Goal: Check status: Check status

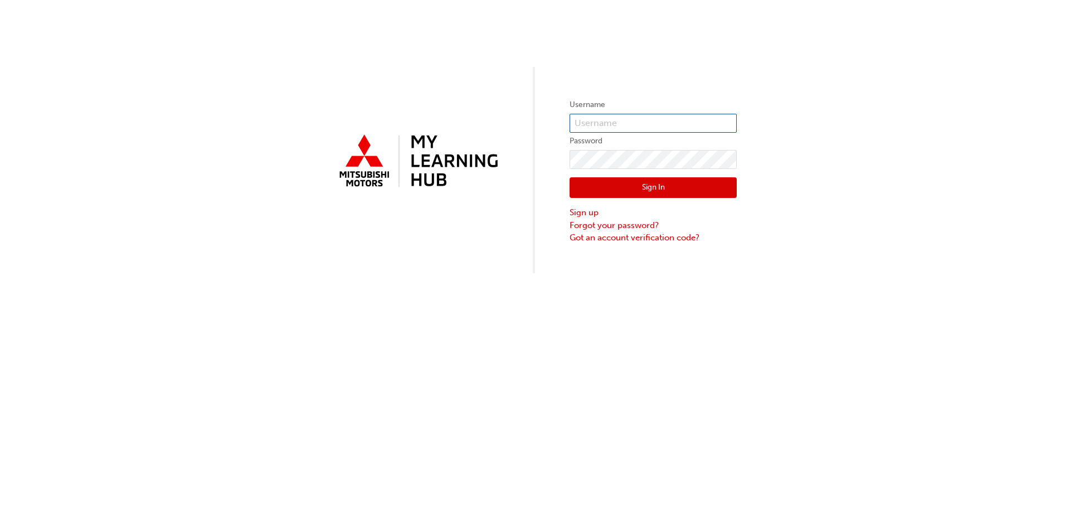
type input "0005841602"
click at [629, 186] on button "Sign In" at bounding box center [653, 187] width 167 height 21
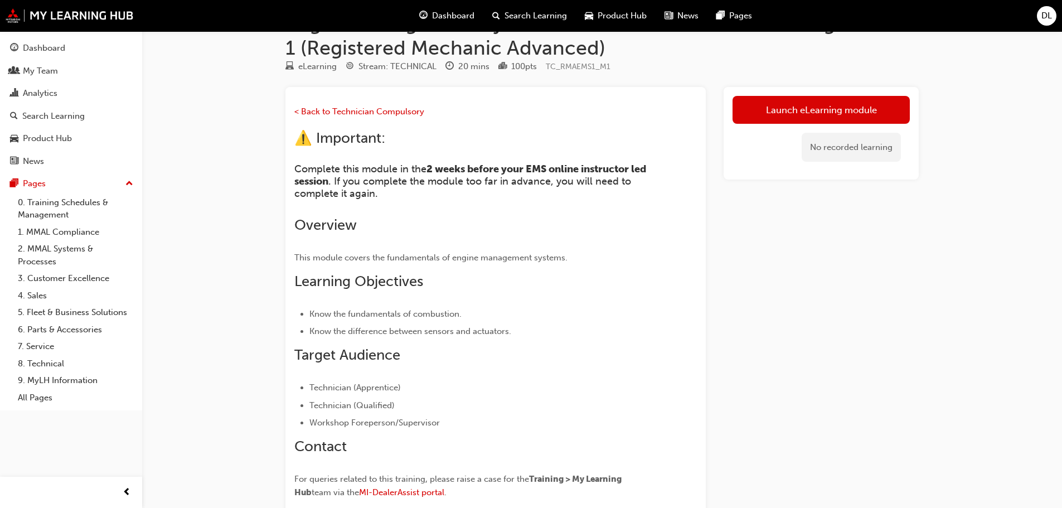
scroll to position [56, 0]
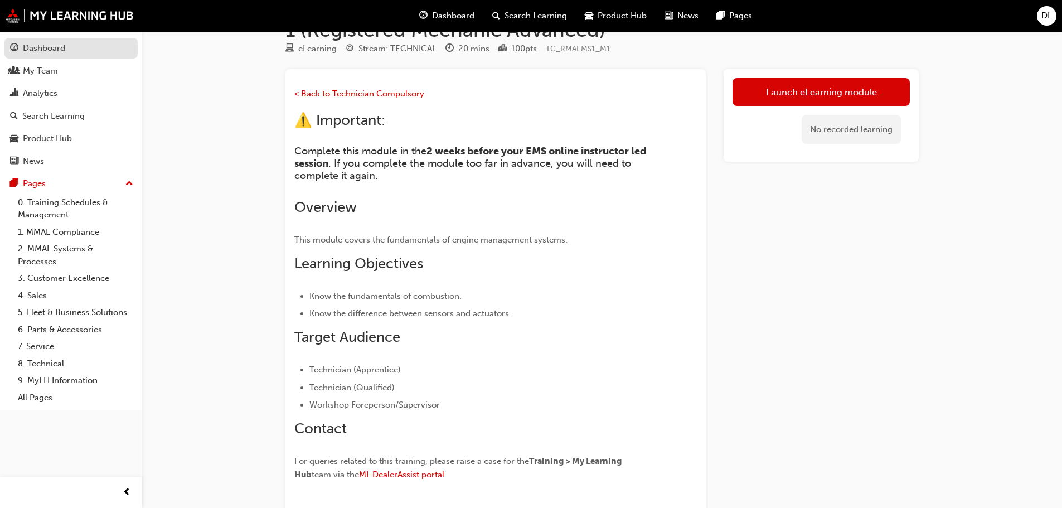
click at [51, 56] on link "Dashboard" at bounding box center [70, 48] width 133 height 21
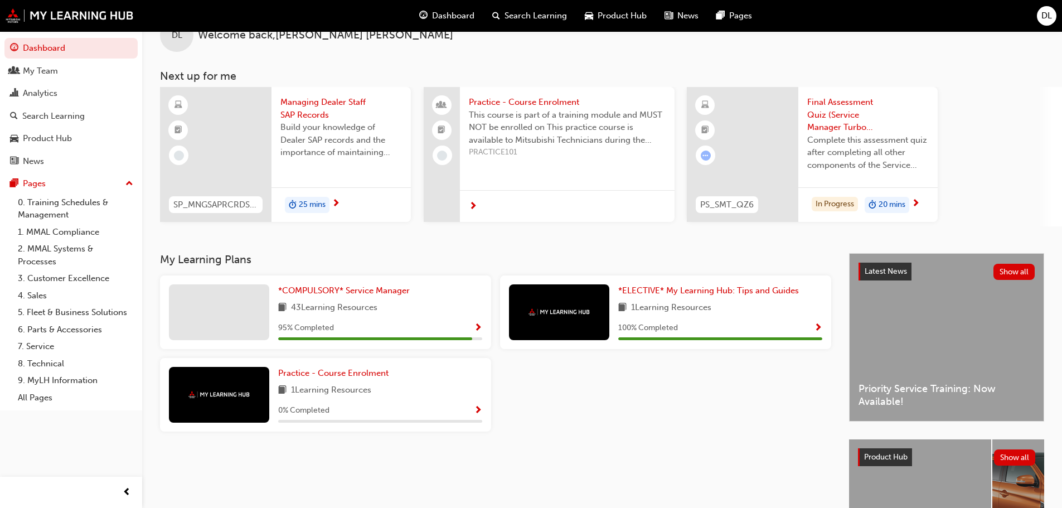
scroll to position [56, 0]
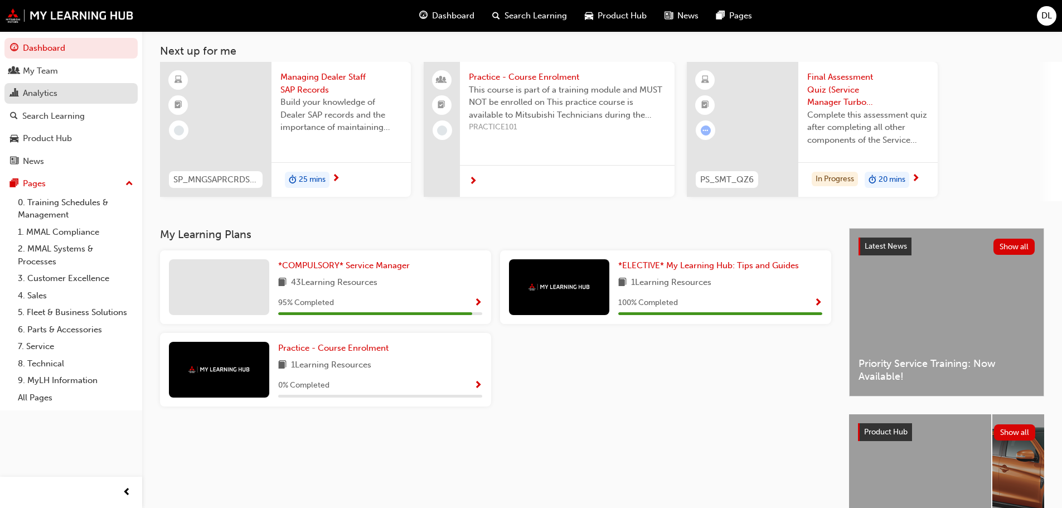
click at [61, 99] on div "Analytics" at bounding box center [71, 93] width 122 height 14
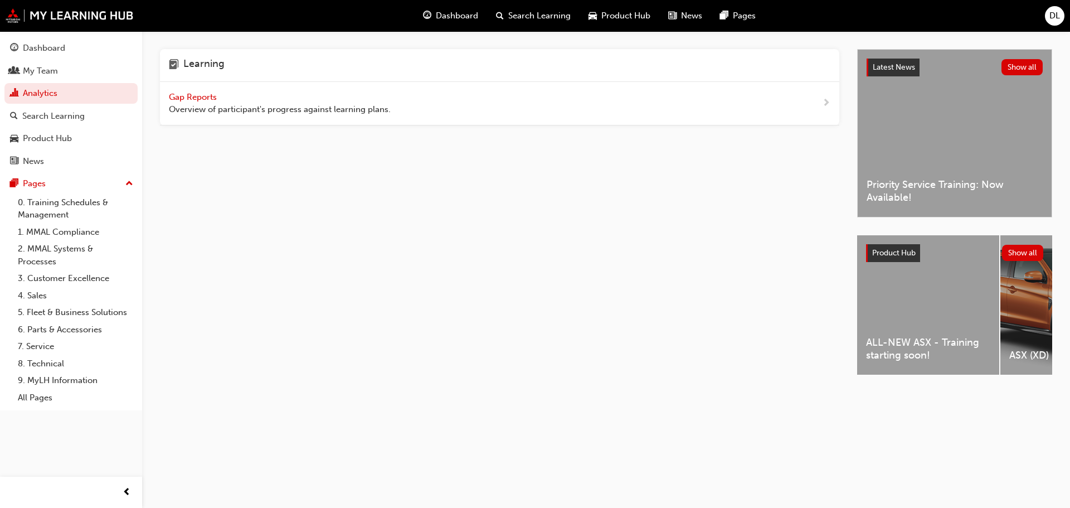
click at [210, 95] on span "Gap Reports" at bounding box center [194, 97] width 50 height 10
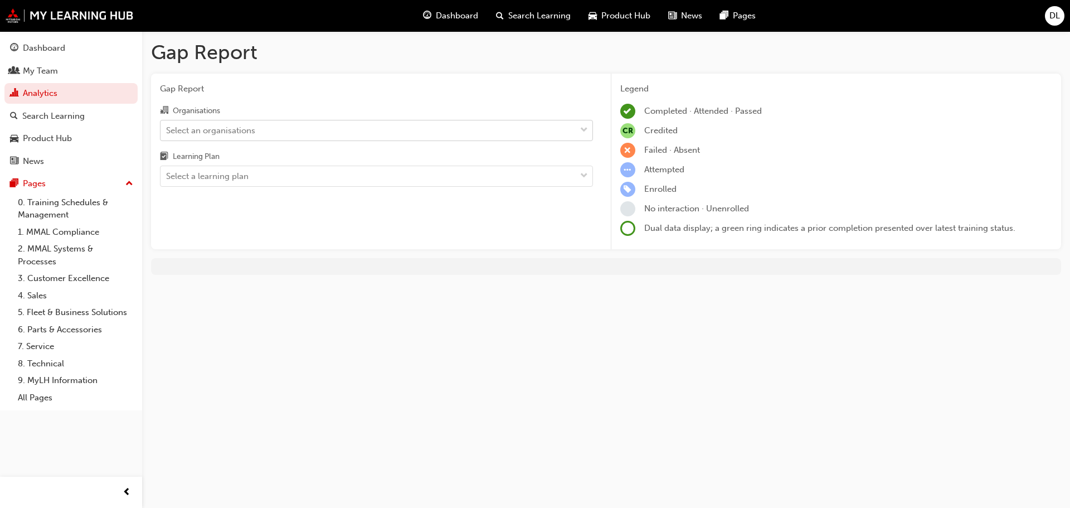
click at [358, 137] on div "Select an organisations" at bounding box center [368, 130] width 415 height 20
click at [167, 134] on input "Organisations Select an organisations" at bounding box center [166, 129] width 1 height 9
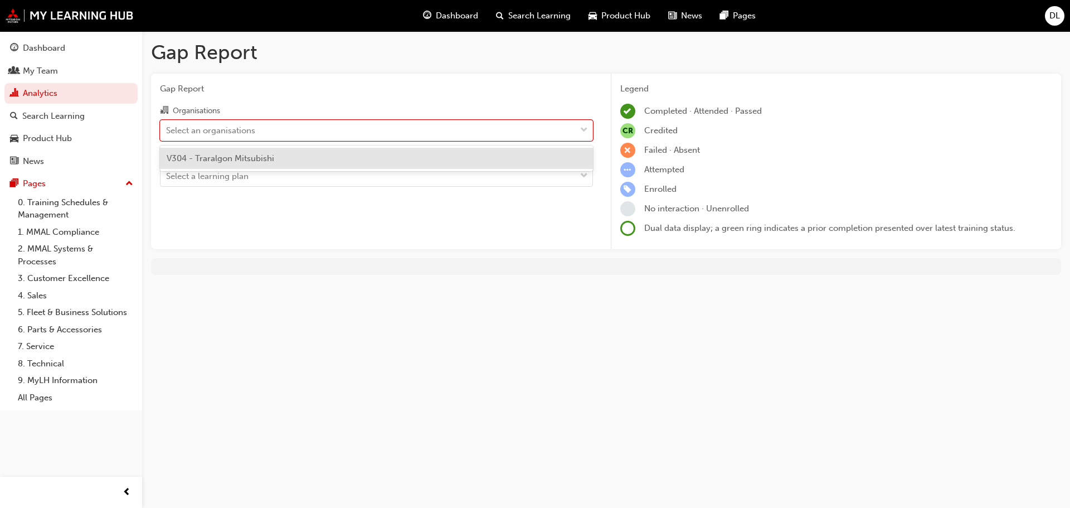
click at [344, 157] on div "V304 - Traralgon Mitsubishi" at bounding box center [376, 159] width 433 height 22
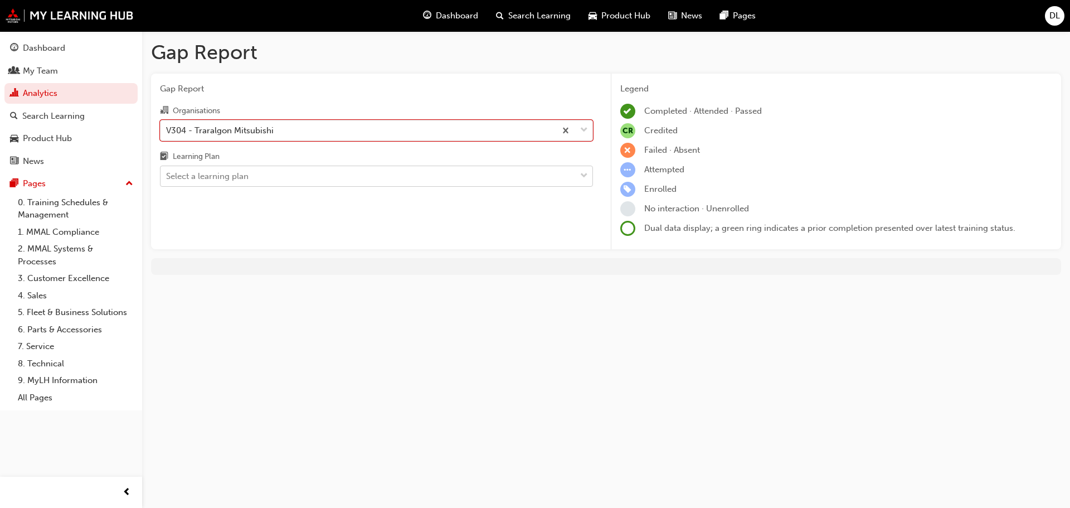
click at [339, 173] on div "Select a learning plan" at bounding box center [368, 177] width 415 height 20
click at [167, 173] on input "Learning Plan Select a learning plan" at bounding box center [166, 175] width 1 height 9
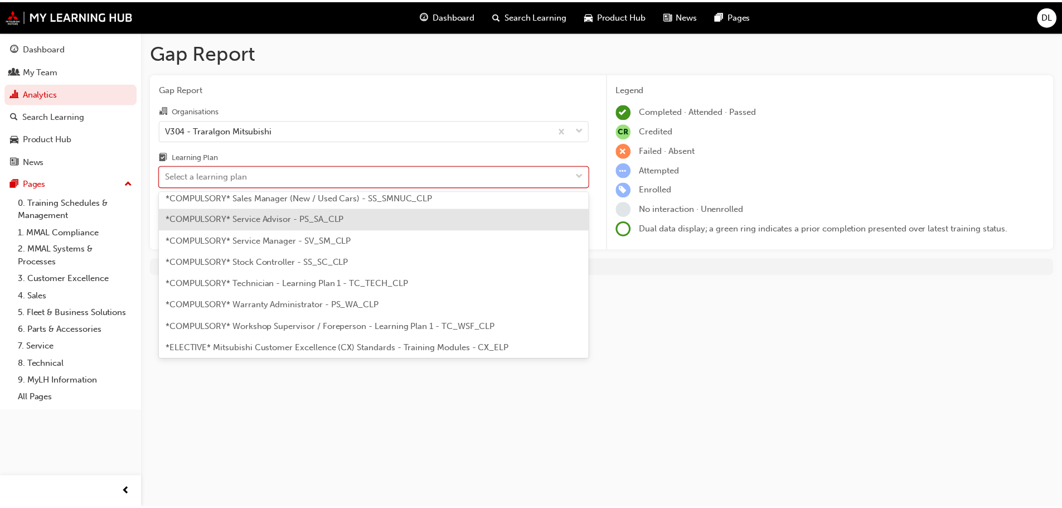
scroll to position [390, 0]
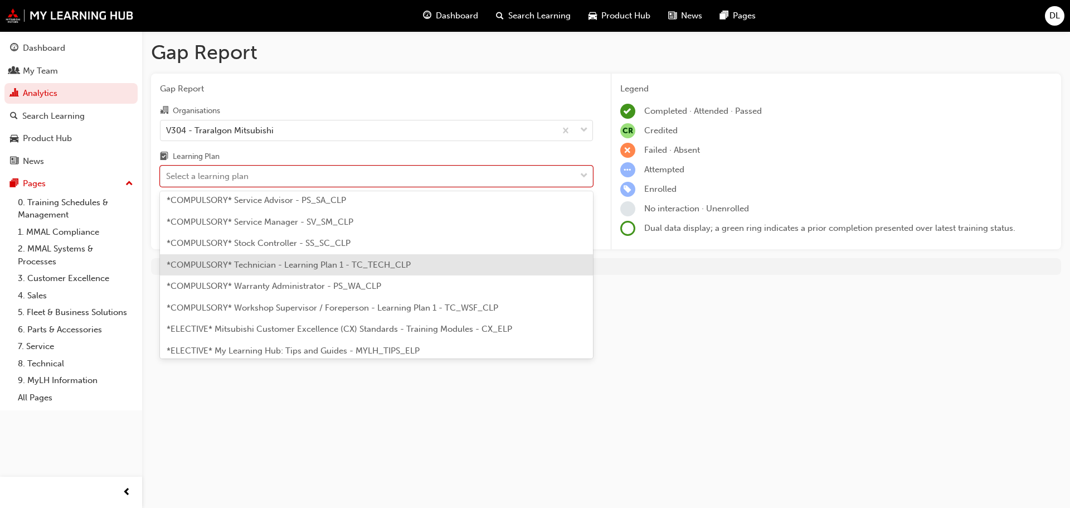
click at [334, 264] on span "*COMPULSORY* Technician - Learning Plan 1 - TC_TECH_CLP" at bounding box center [289, 265] width 244 height 10
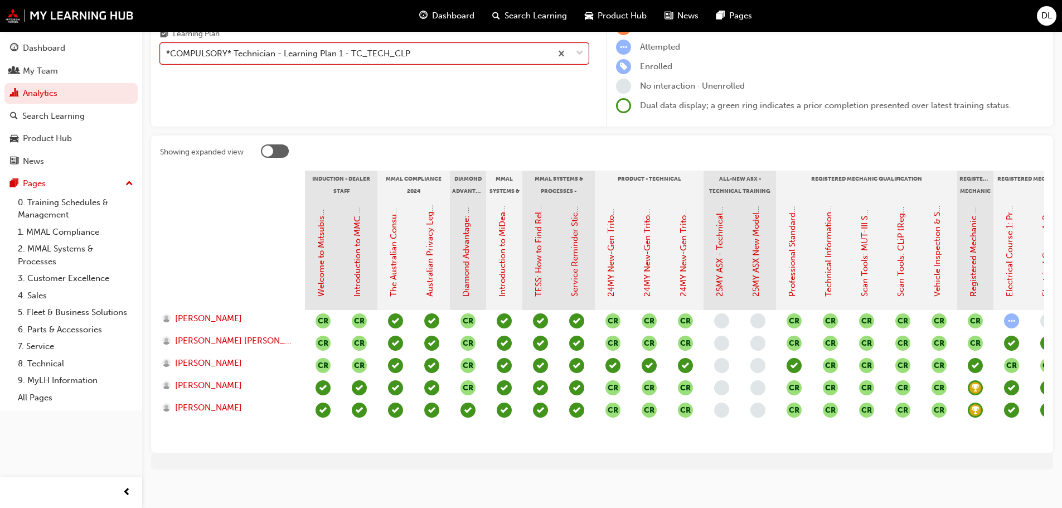
scroll to position [138, 0]
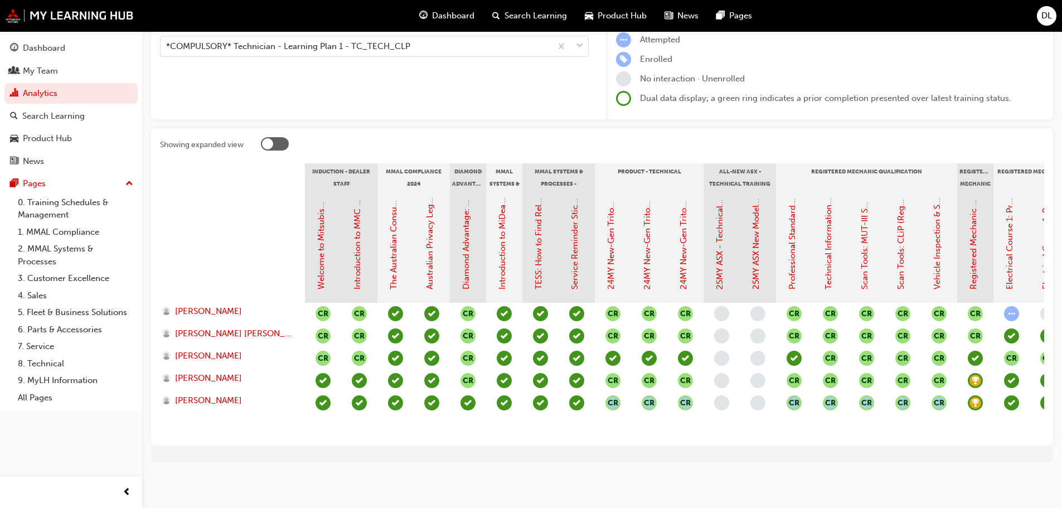
drag, startPoint x: 557, startPoint y: 438, endPoint x: 851, endPoint y: 442, distance: 294.4
click at [859, 444] on div "Showing expanded view Induction - Dealer Staff MMAL Compliance 2024 Diamond Adv…" at bounding box center [602, 286] width 902 height 317
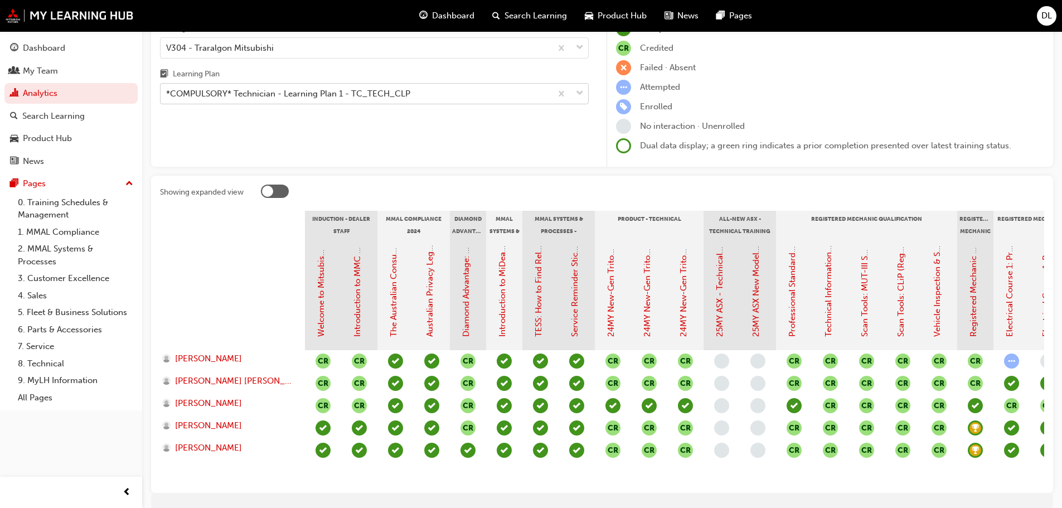
click at [340, 96] on div "*COMPULSORY* Technician - Learning Plan 1 - TC_TECH_CLP" at bounding box center [288, 94] width 244 height 13
click at [167, 96] on input "Learning Plan *COMPULSORY* Technician - Learning Plan 1 - TC_TECH_CLP" at bounding box center [166, 93] width 1 height 9
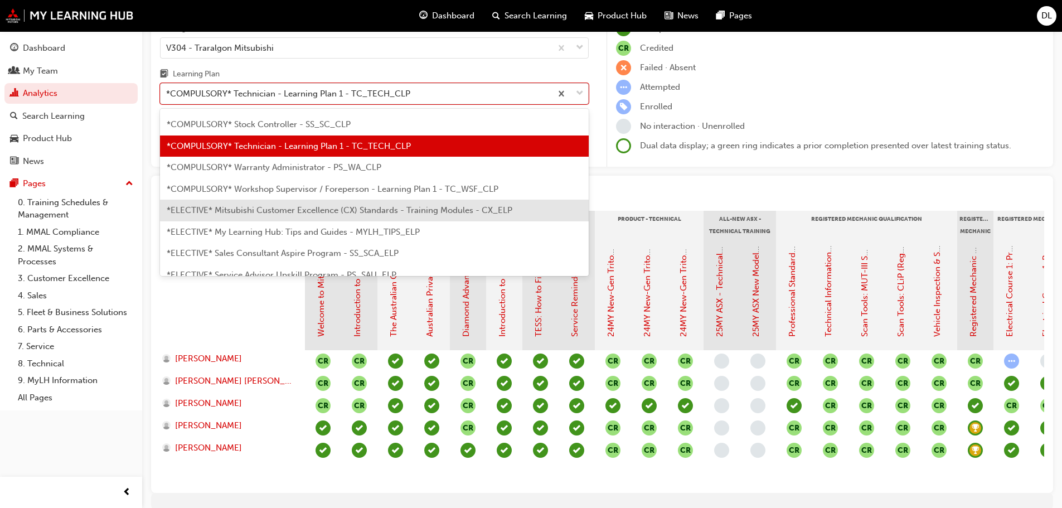
scroll to position [482, 0]
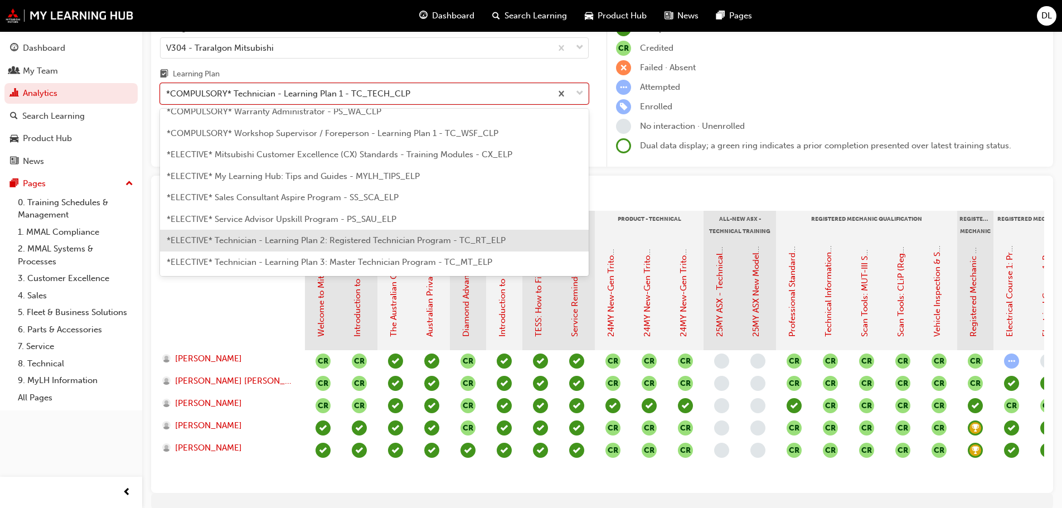
click at [312, 233] on div "*ELECTIVE* Technician - Learning Plan 2: Registered Technician Program - TC_RT_…" at bounding box center [374, 241] width 429 height 22
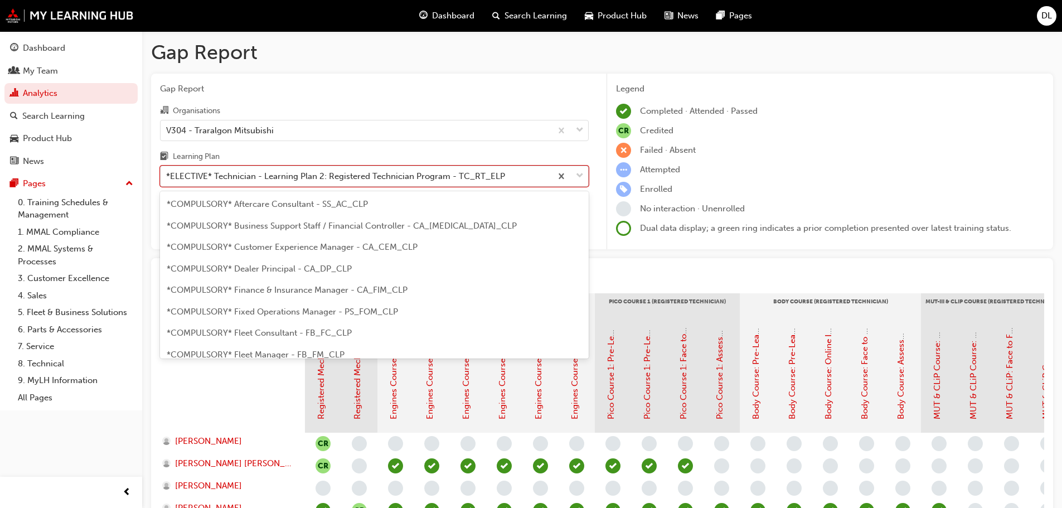
click at [323, 176] on div "*ELECTIVE* Technician - Learning Plan 2: Registered Technician Program - TC_RT_…" at bounding box center [335, 176] width 339 height 13
click at [167, 176] on input "Learning Plan option *ELECTIVE* Technician - Learning Plan 2: Registered Techni…" at bounding box center [166, 175] width 1 height 9
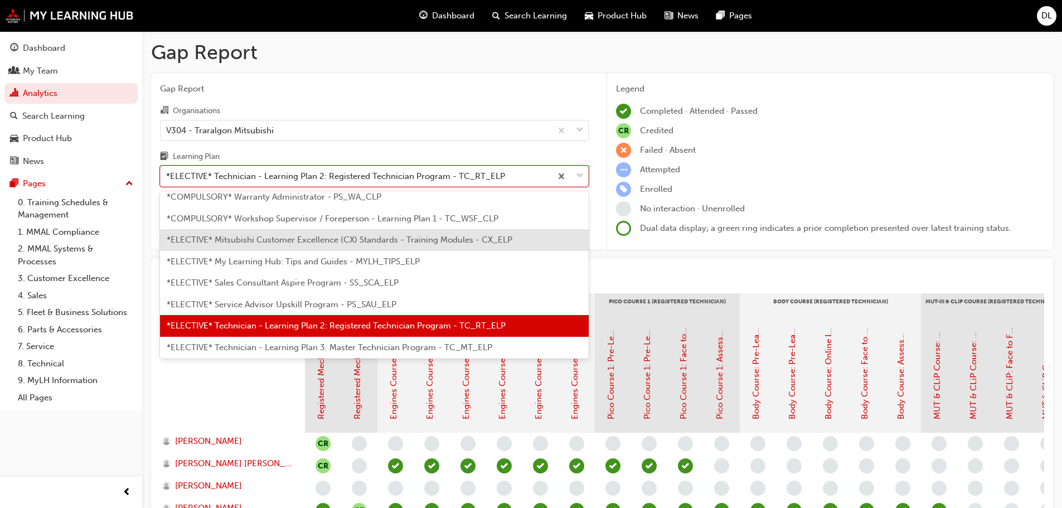
scroll to position [521, 0]
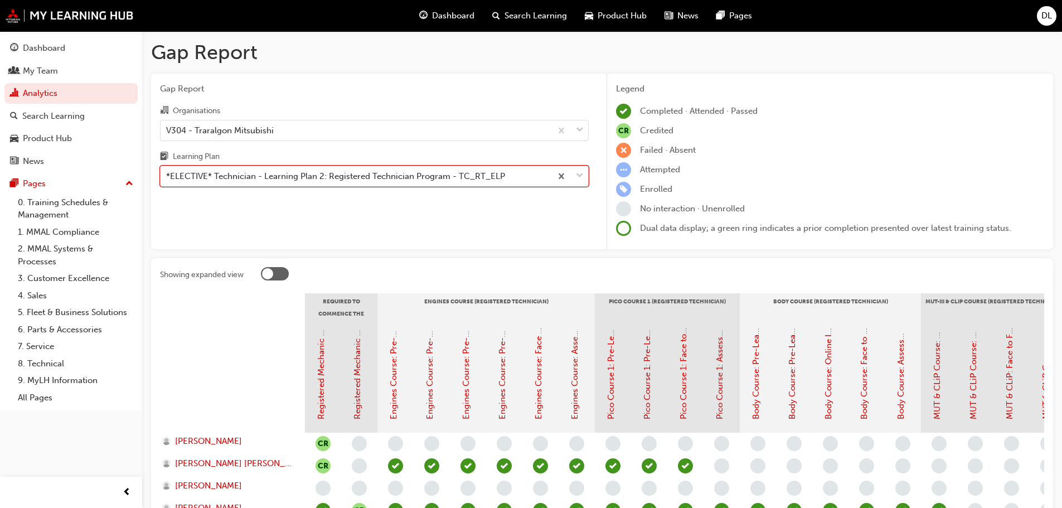
click at [438, 166] on div "*ELECTIVE* Technician - Learning Plan 2: Registered Technician Program - TC_RT_…" at bounding box center [374, 176] width 429 height 21
click at [167, 171] on input "Learning Plan option *ELECTIVE* Technician - Learning Plan 2: Registered Techni…" at bounding box center [166, 175] width 1 height 9
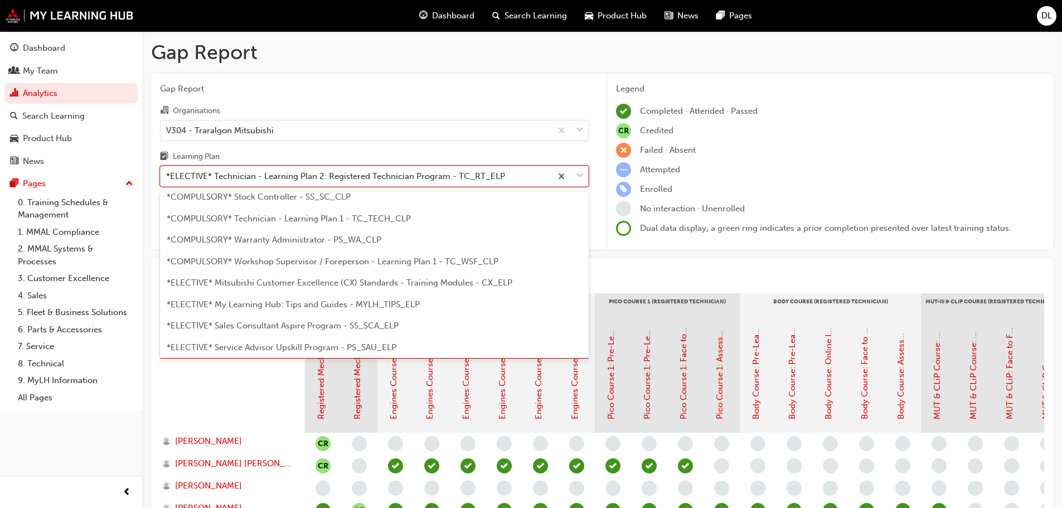
scroll to position [434, 0]
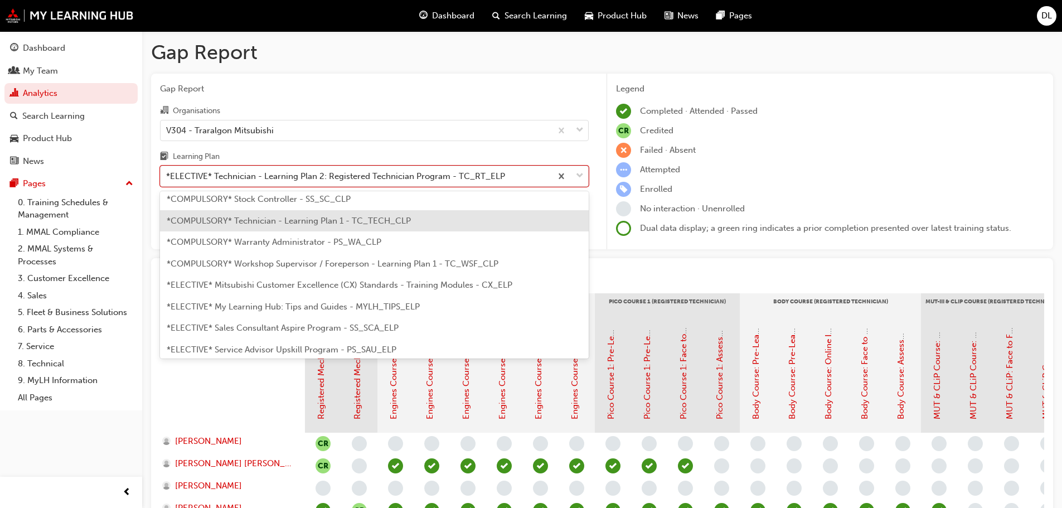
click at [280, 229] on div "*COMPULSORY* Technician - Learning Plan 1 - TC_TECH_CLP" at bounding box center [374, 221] width 429 height 22
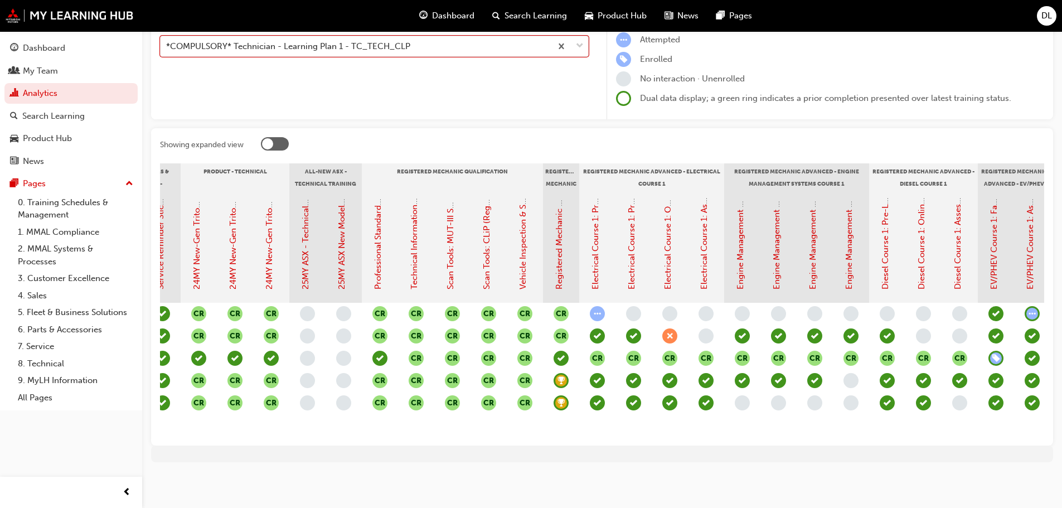
scroll to position [0, 457]
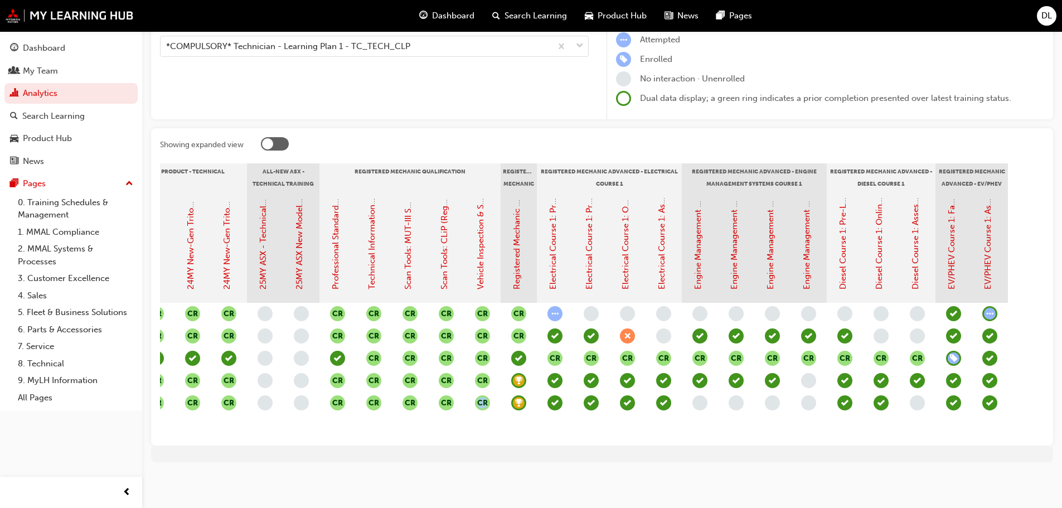
drag, startPoint x: 556, startPoint y: 437, endPoint x: 463, endPoint y: 434, distance: 93.1
click at [463, 434] on div "Showing expanded view Induction - Dealer Staff MMAL Compliance 2024 Diamond Adv…" at bounding box center [602, 286] width 902 height 317
drag, startPoint x: 377, startPoint y: 164, endPoint x: 460, endPoint y: 169, distance: 83.8
click at [460, 169] on div "Registered Mechanic Qualification" at bounding box center [409, 177] width 181 height 28
click at [510, 137] on div at bounding box center [652, 145] width 783 height 17
